Goal: Task Accomplishment & Management: Manage account settings

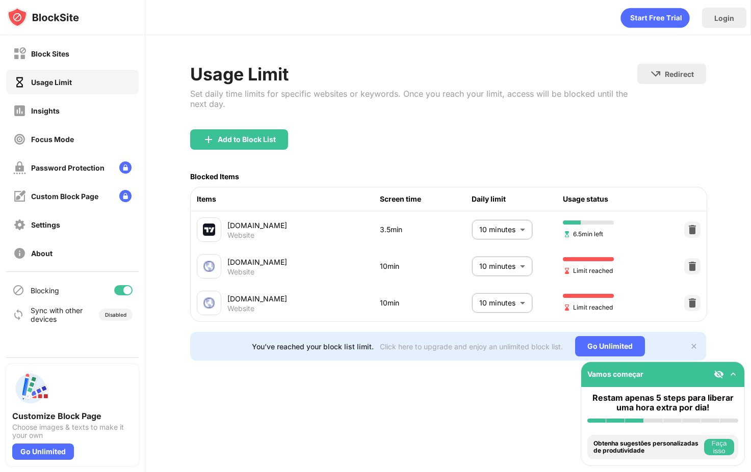
click at [122, 293] on div at bounding box center [123, 290] width 18 height 10
click at [509, 267] on body "Block Sites Usage Limit Insights Focus Mode Password Protection Custom Block Pa…" at bounding box center [375, 236] width 751 height 472
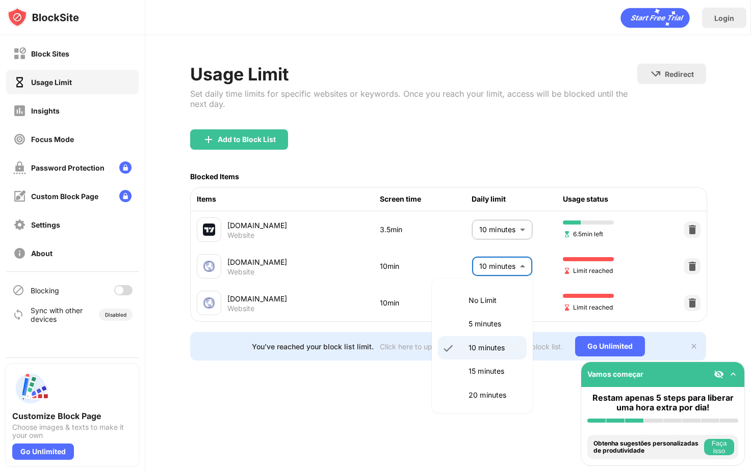
click at [480, 366] on p "15 minutes" at bounding box center [494, 371] width 52 height 11
type input "**"
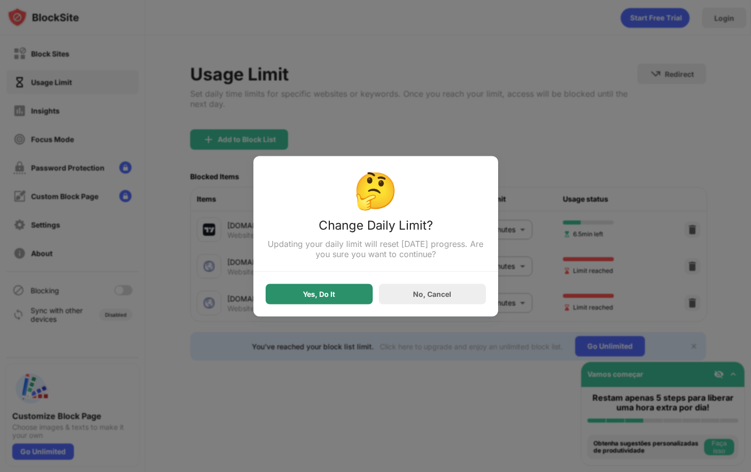
click at [331, 297] on div "Yes, Do It" at bounding box center [319, 294] width 32 height 8
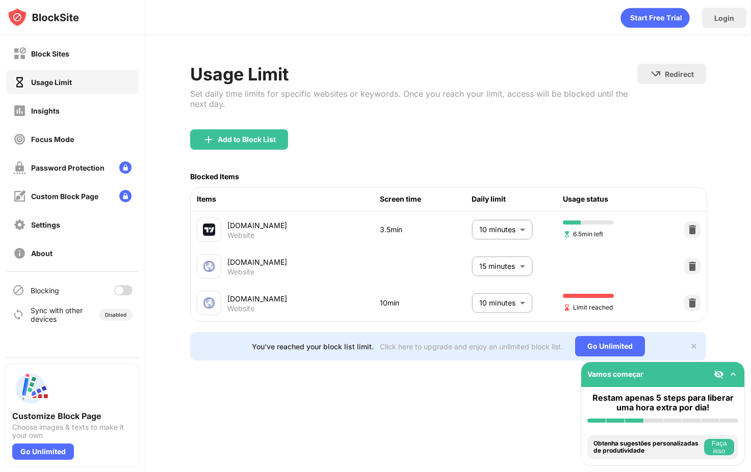
click at [492, 306] on body "Block Sites Usage Limit Insights Focus Mode Password Protection Custom Block Pa…" at bounding box center [375, 236] width 751 height 472
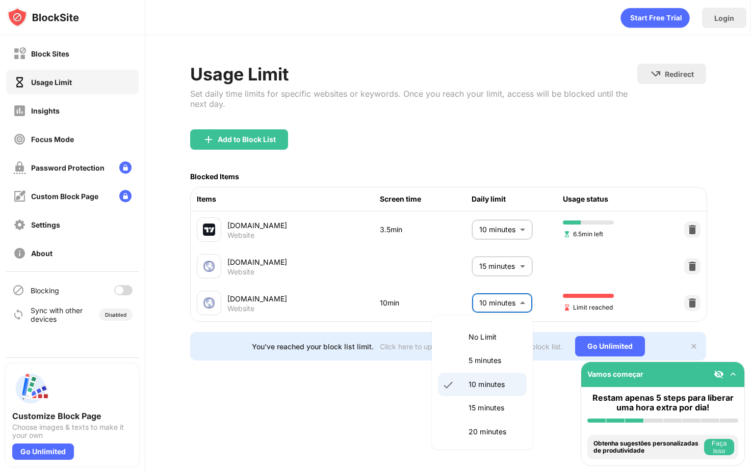
click at [493, 363] on p "5 minutes" at bounding box center [494, 360] width 52 height 11
type input "*"
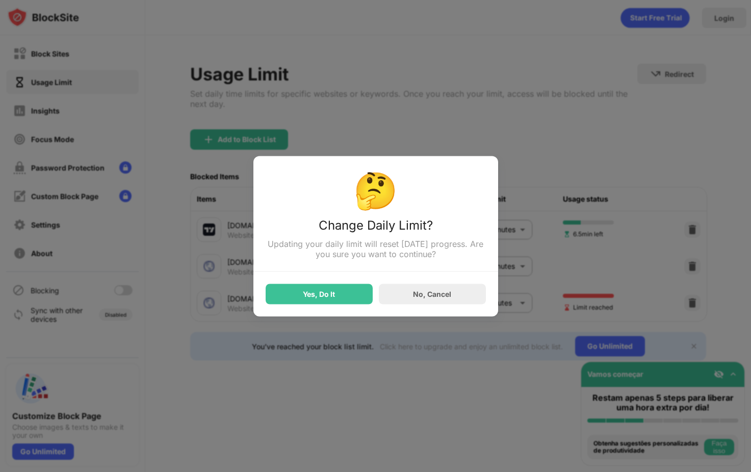
click at [345, 301] on div "Yes, Do It" at bounding box center [318, 294] width 107 height 20
